Goal: Information Seeking & Learning: Learn about a topic

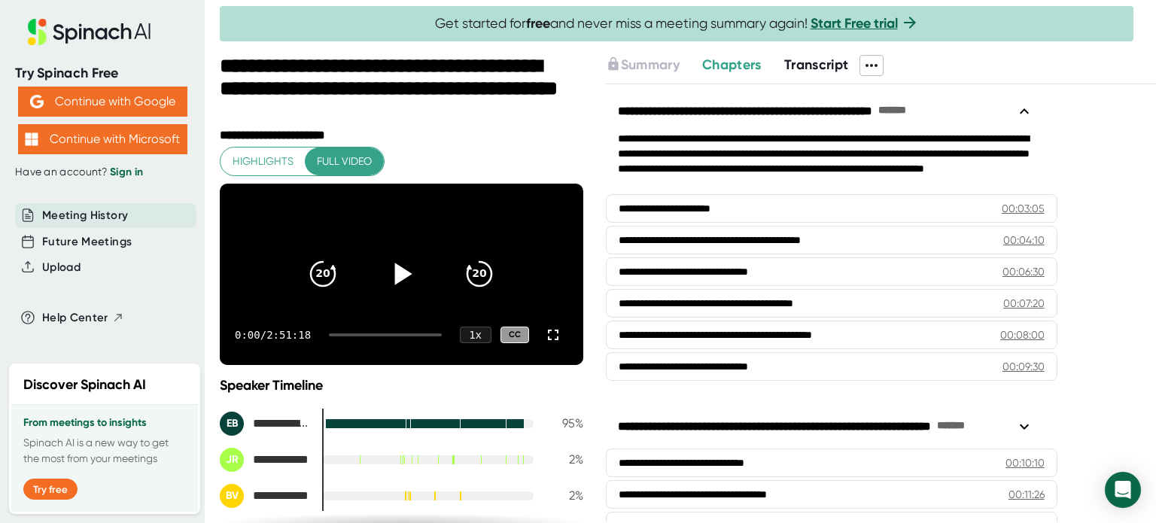
click at [400, 278] on icon at bounding box center [403, 274] width 17 height 22
click at [548, 340] on icon at bounding box center [553, 335] width 11 height 11
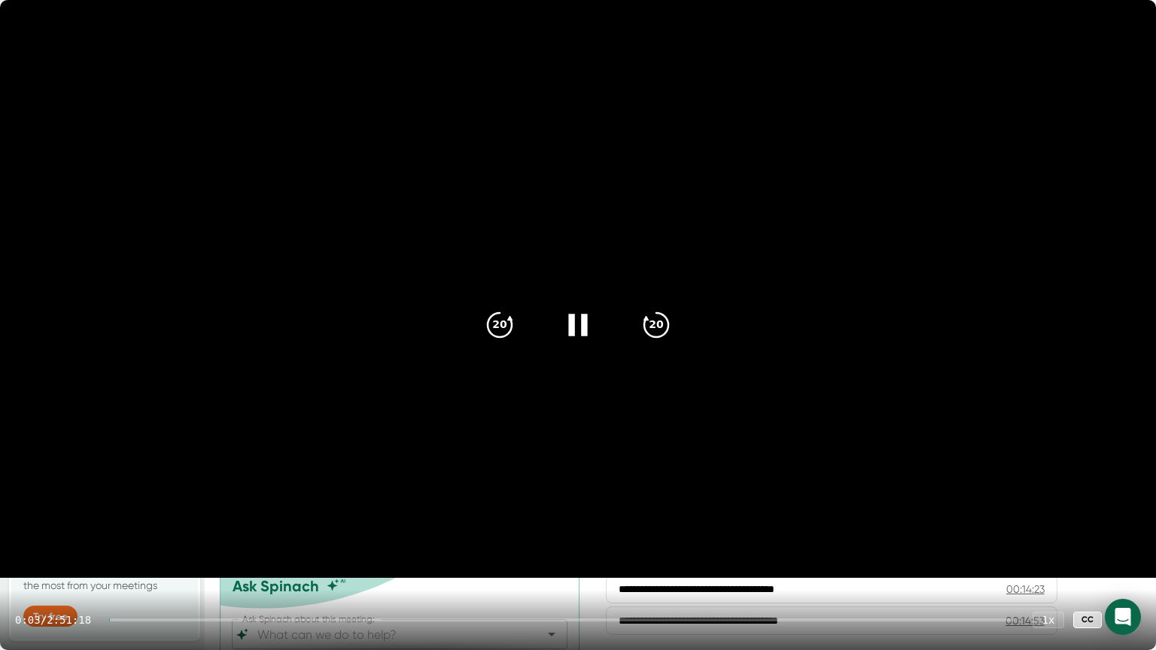
click at [172, 522] on div "0:03 / 2:51:18 1 x CC" at bounding box center [578, 620] width 1156 height 60
click at [163, 522] on div at bounding box center [561, 620] width 905 height 3
click at [161, 522] on div "0:04 / 2:51:18 1 x CC" at bounding box center [578, 620] width 1156 height 60
click at [135, 522] on div at bounding box center [133, 620] width 49 height 3
click at [166, 522] on div "9:11 / 2:51:18 1 x CC" at bounding box center [578, 620] width 1156 height 60
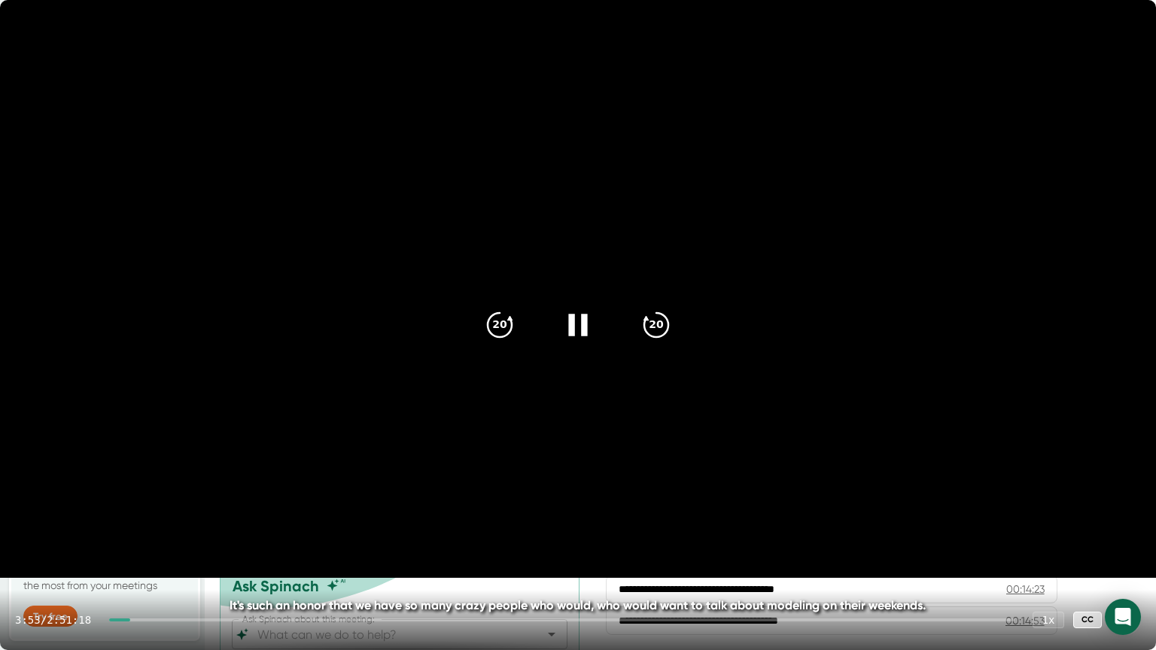
click at [166, 522] on div at bounding box center [561, 620] width 905 height 3
click at [187, 522] on div at bounding box center [561, 620] width 905 height 3
click at [183, 522] on div at bounding box center [152, 620] width 72 height 3
click at [168, 522] on div at bounding box center [147, 620] width 63 height 3
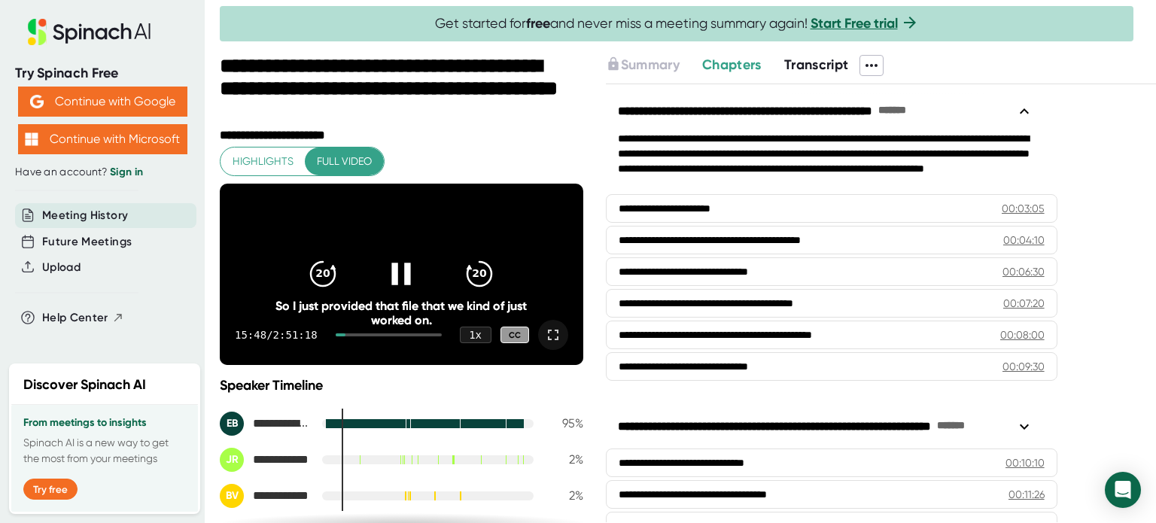
click at [396, 276] on icon at bounding box center [401, 274] width 38 height 38
click at [382, 270] on icon at bounding box center [401, 274] width 38 height 38
click at [554, 357] on div "15:49 / 2:51:18 1 x CC" at bounding box center [402, 335] width 364 height 60
click at [546, 344] on icon at bounding box center [553, 335] width 18 height 18
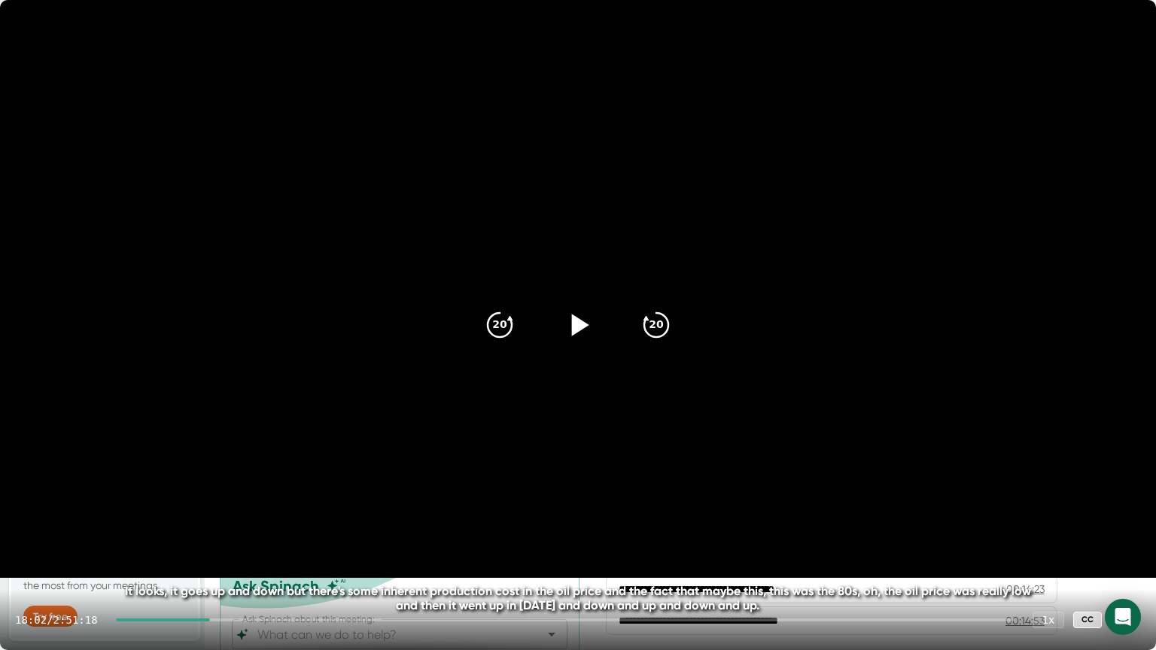
click at [365, 495] on video at bounding box center [578, 289] width 1156 height 578
click at [578, 315] on icon at bounding box center [578, 325] width 38 height 38
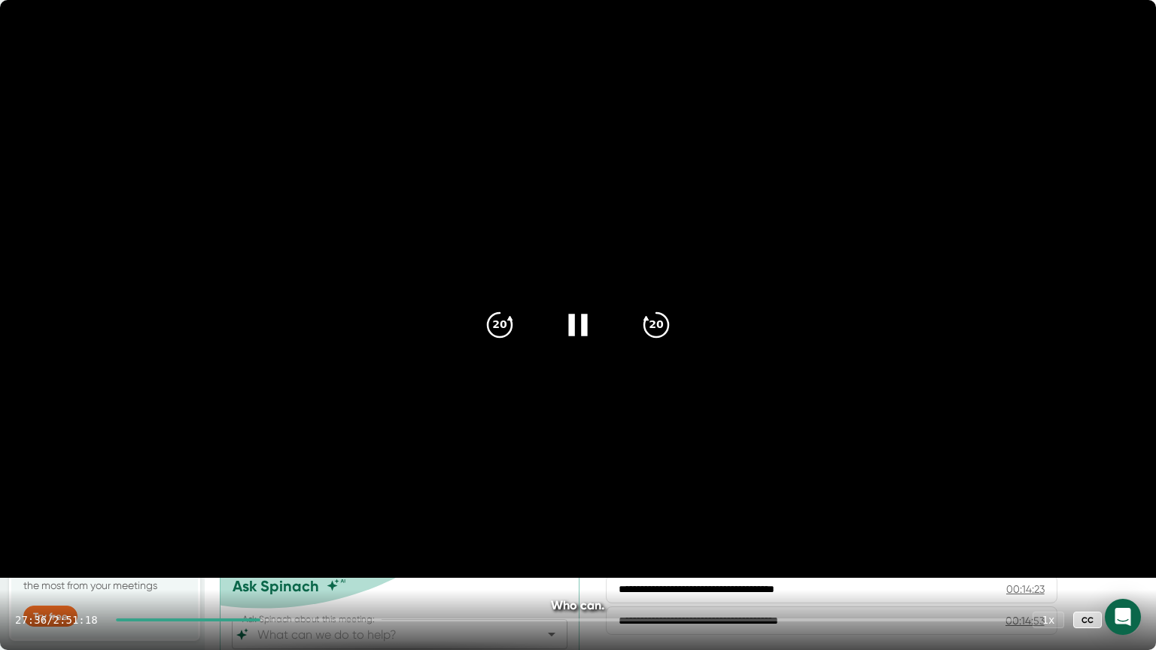
click at [275, 166] on video at bounding box center [578, 289] width 1156 height 578
